Goal: Navigation & Orientation: Find specific page/section

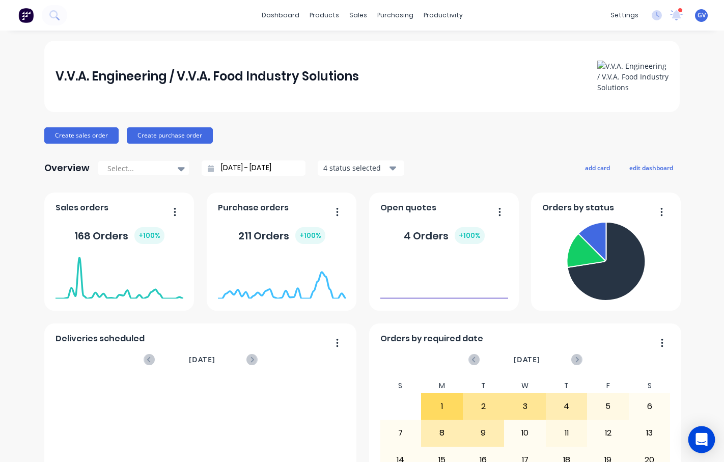
click at [704, 438] on icon "Open Intercom Messenger" at bounding box center [702, 439] width 12 height 13
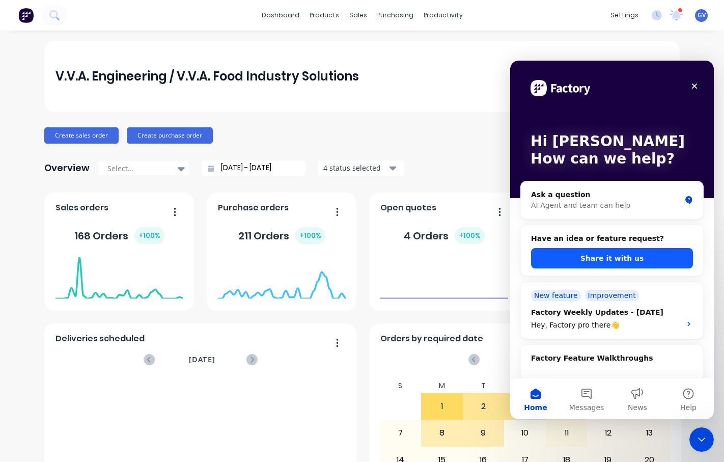
click at [622, 253] on button "Share it with us" at bounding box center [612, 258] width 162 height 20
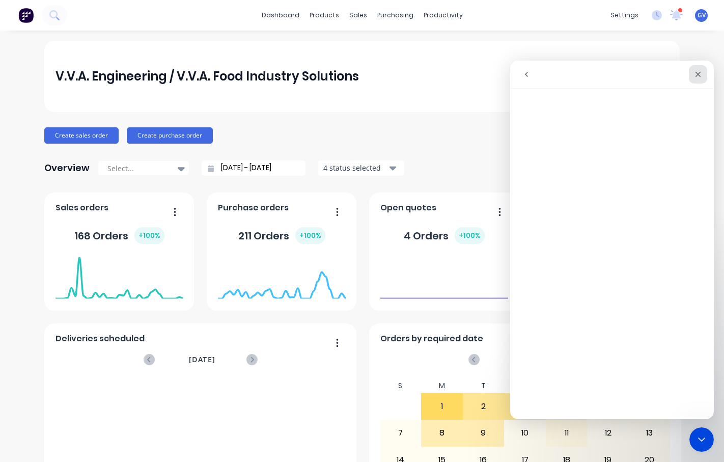
click at [700, 76] on icon "Close" at bounding box center [699, 75] width 6 height 6
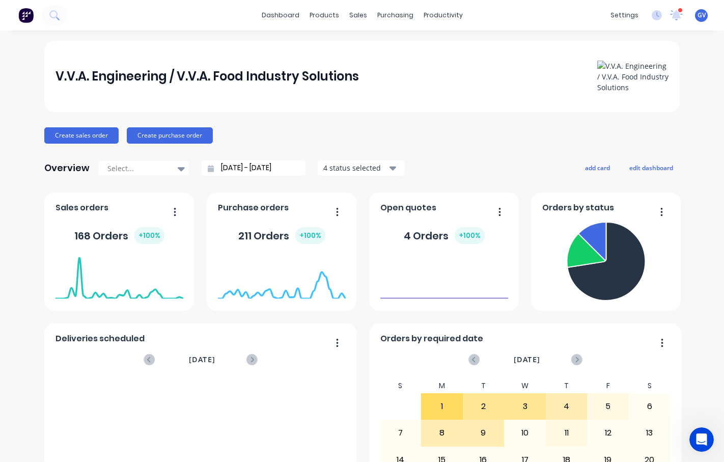
click at [393, 57] on div "V.V.A. Engineering / V.V.A. Food Industry Solutions" at bounding box center [362, 76] width 636 height 71
